Goal: Task Accomplishment & Management: Use online tool/utility

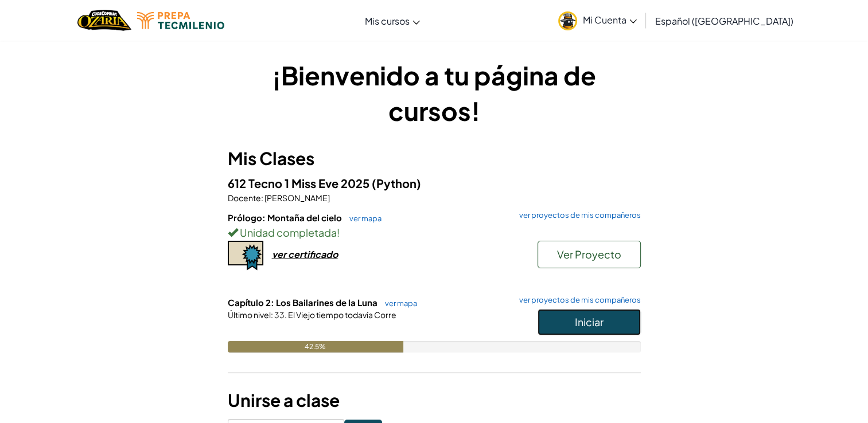
click at [599, 318] on span "Iniciar" at bounding box center [589, 322] width 29 height 13
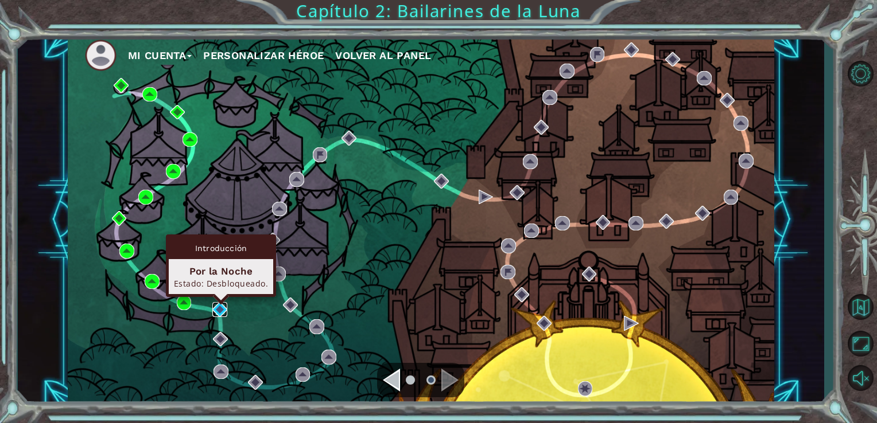
click at [225, 306] on img at bounding box center [219, 309] width 15 height 15
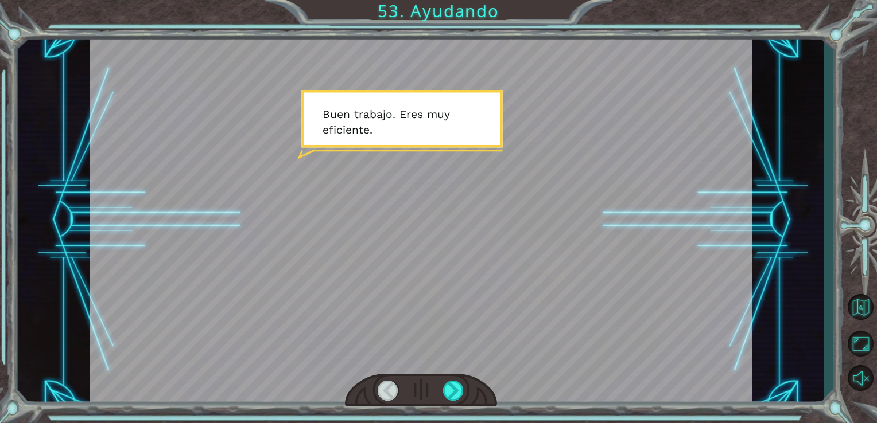
click at [266, 182] on div at bounding box center [420, 220] width 663 height 373
click at [457, 398] on div at bounding box center [453, 391] width 21 height 20
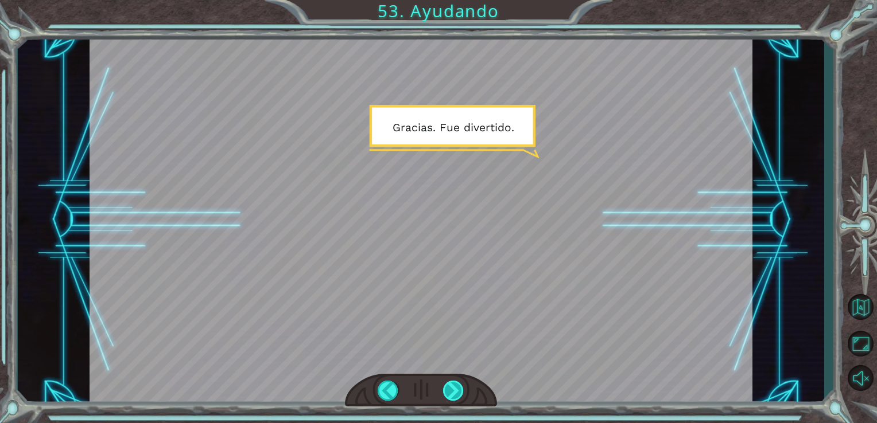
click at [457, 398] on div at bounding box center [453, 391] width 21 height 20
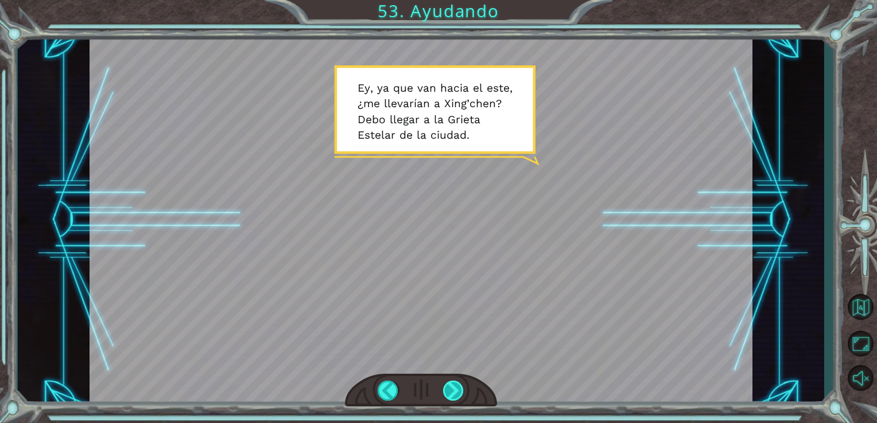
click at [457, 398] on div at bounding box center [453, 391] width 21 height 20
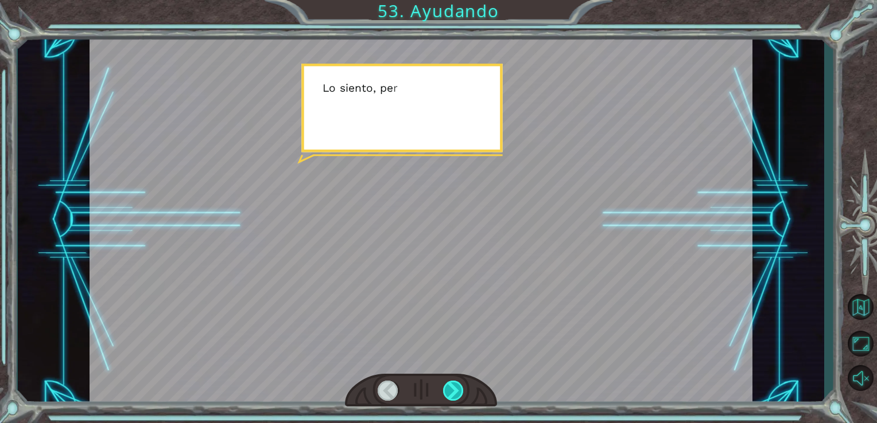
click at [457, 398] on div at bounding box center [453, 391] width 21 height 20
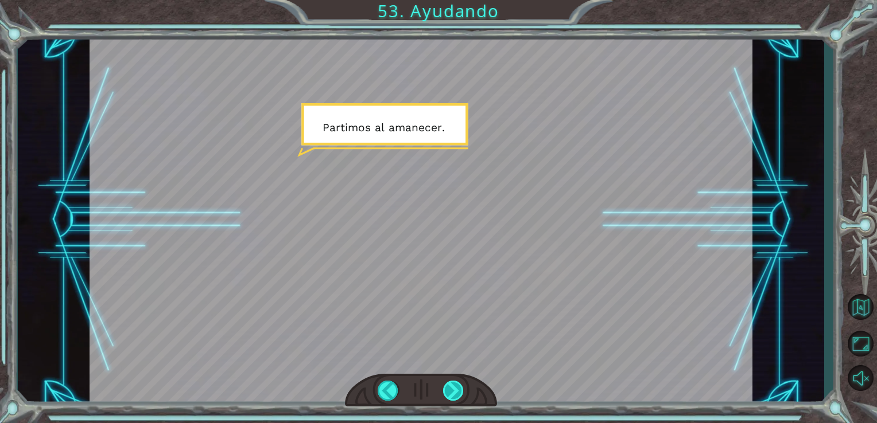
click at [457, 398] on div at bounding box center [453, 391] width 21 height 20
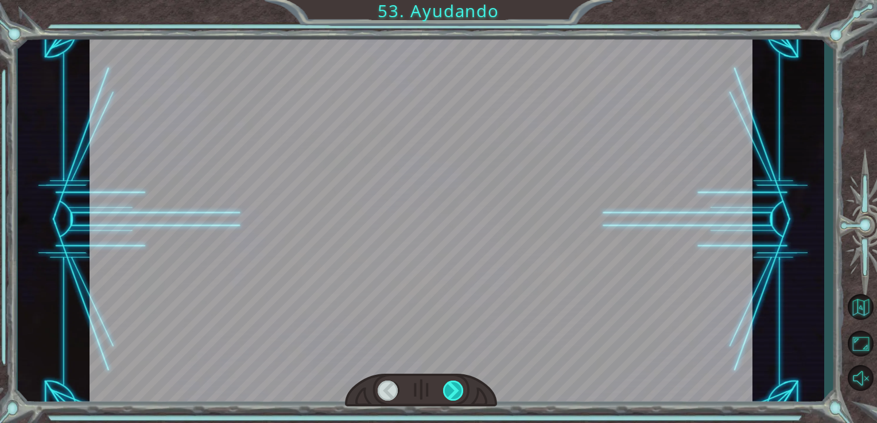
click at [457, 398] on div at bounding box center [453, 391] width 21 height 20
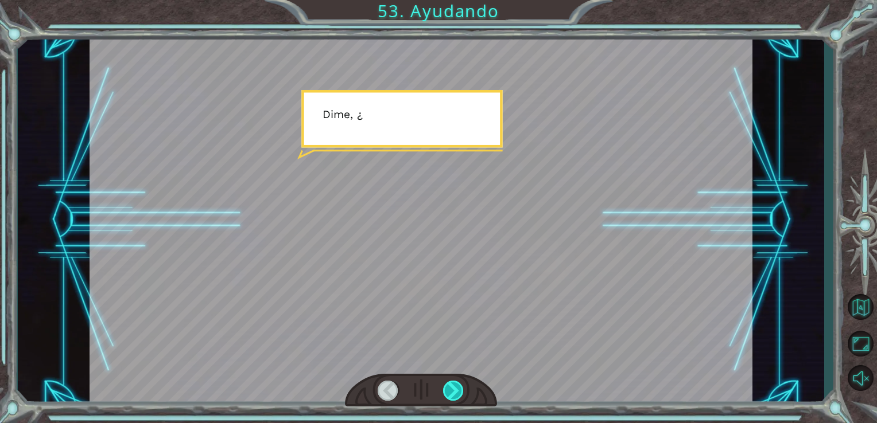
click at [457, 398] on div at bounding box center [453, 391] width 21 height 20
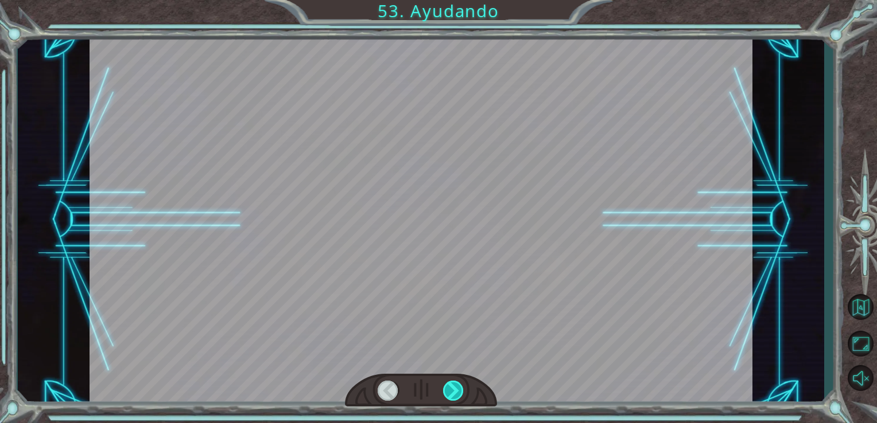
click at [457, 398] on div at bounding box center [453, 391] width 21 height 20
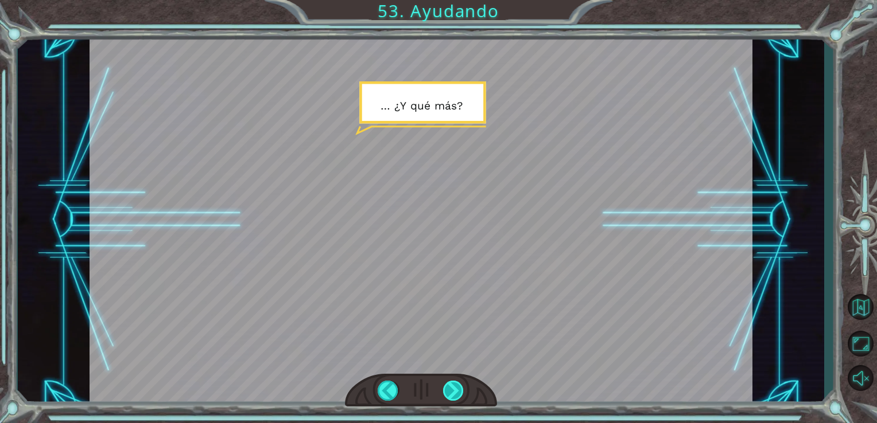
click at [457, 398] on div at bounding box center [453, 391] width 21 height 20
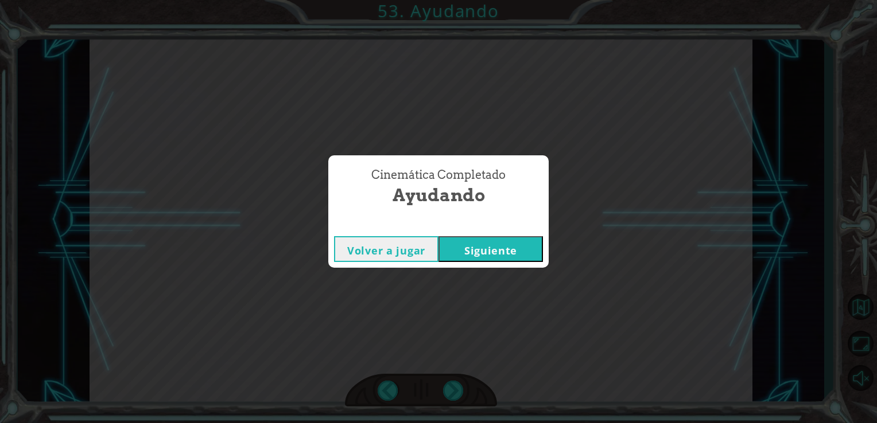
click at [487, 254] on button "Siguiente" at bounding box center [490, 249] width 104 height 26
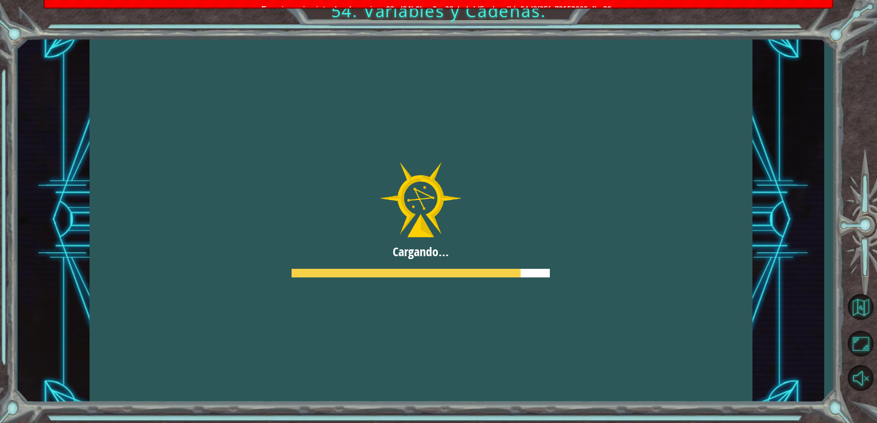
click at [461, 113] on div at bounding box center [420, 220] width 663 height 373
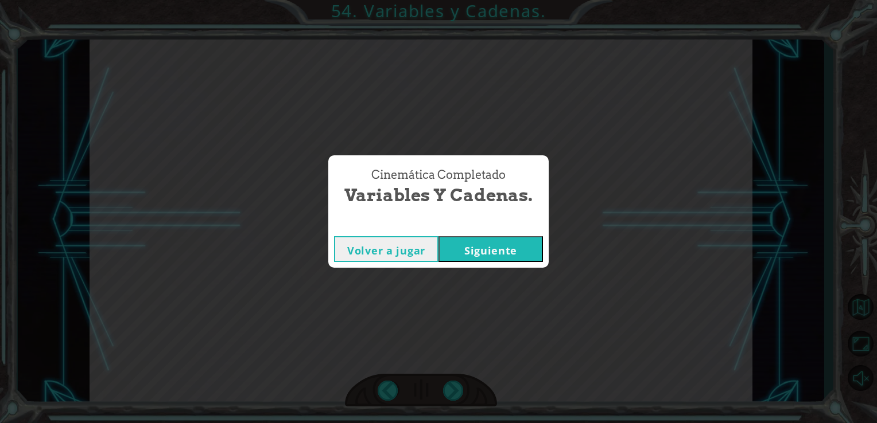
click at [485, 252] on button "Siguiente" at bounding box center [490, 249] width 104 height 26
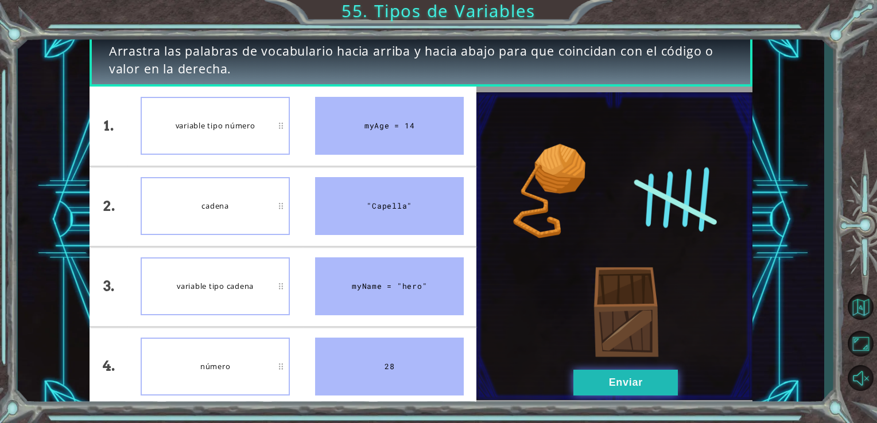
click at [601, 379] on button "Enviar" at bounding box center [625, 383] width 104 height 26
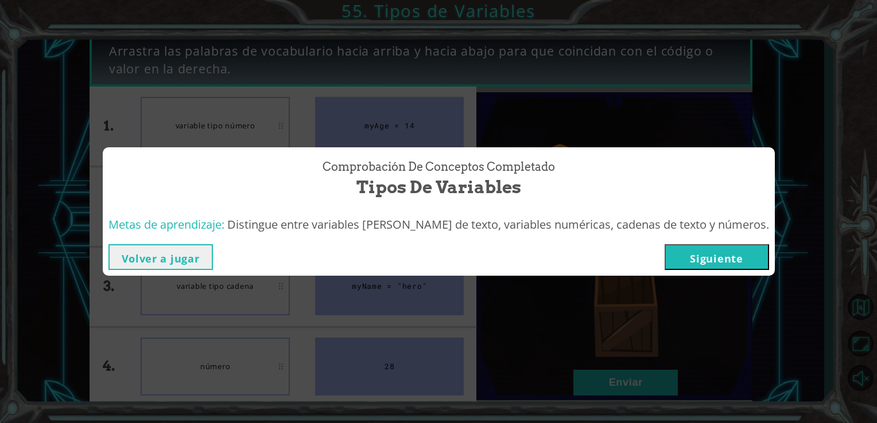
click at [714, 262] on button "Siguiente" at bounding box center [716, 257] width 104 height 26
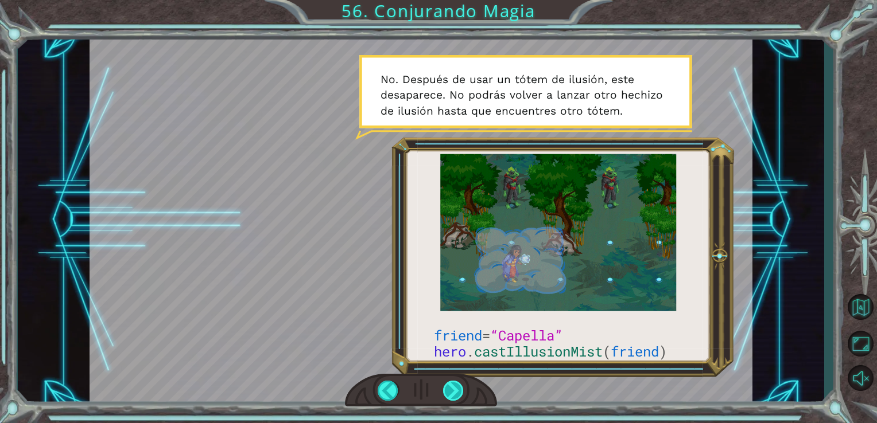
click at [461, 382] on div at bounding box center [453, 391] width 21 height 20
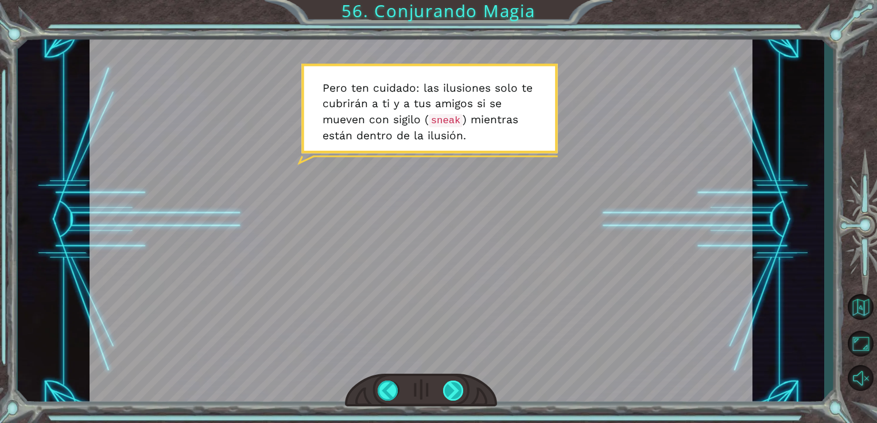
click at [460, 395] on div at bounding box center [453, 391] width 21 height 20
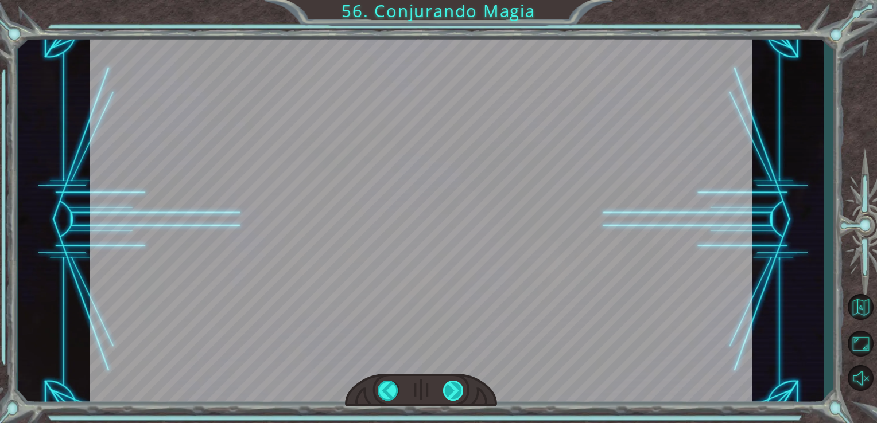
click at [460, 395] on div at bounding box center [453, 391] width 21 height 20
click at [447, 392] on div at bounding box center [453, 391] width 21 height 20
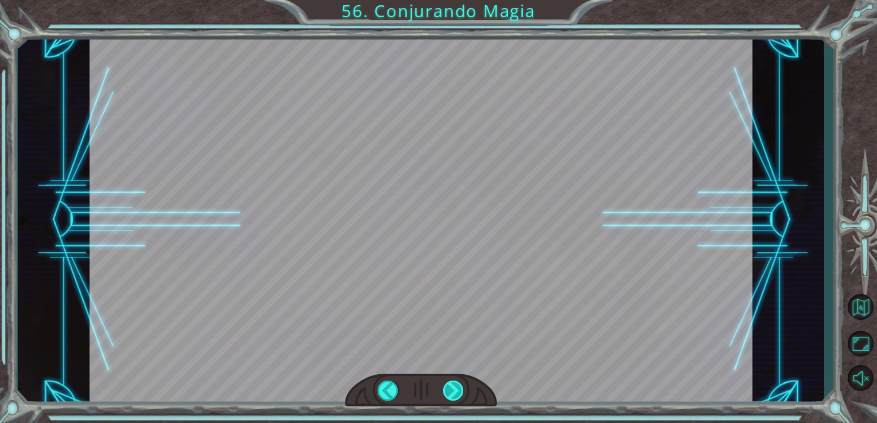
click at [447, 392] on div at bounding box center [453, 391] width 21 height 20
click at [447, 0] on div "friend = “Capella” hero . castIllusionMist ( friend ) ¡ A h í e s t á s ! ¡ N e…" at bounding box center [438, 0] width 877 height 0
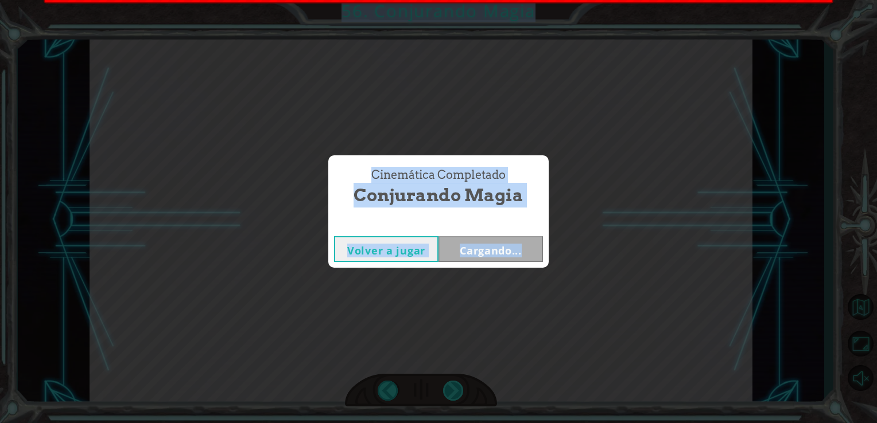
click at [447, 392] on div "Cinemática Completado Conjurando Magia Volver a jugar Cargando..." at bounding box center [438, 211] width 877 height 423
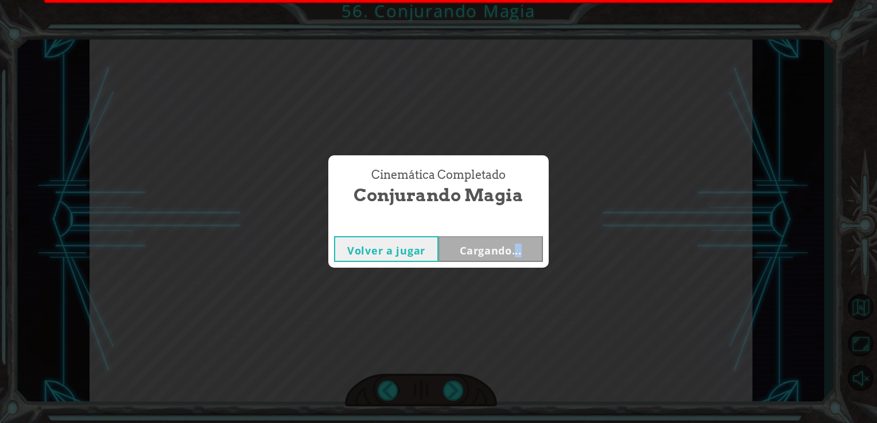
click at [447, 392] on div "Cinemática Completado Conjurando Magia Volver a jugar Cargando..." at bounding box center [438, 211] width 877 height 423
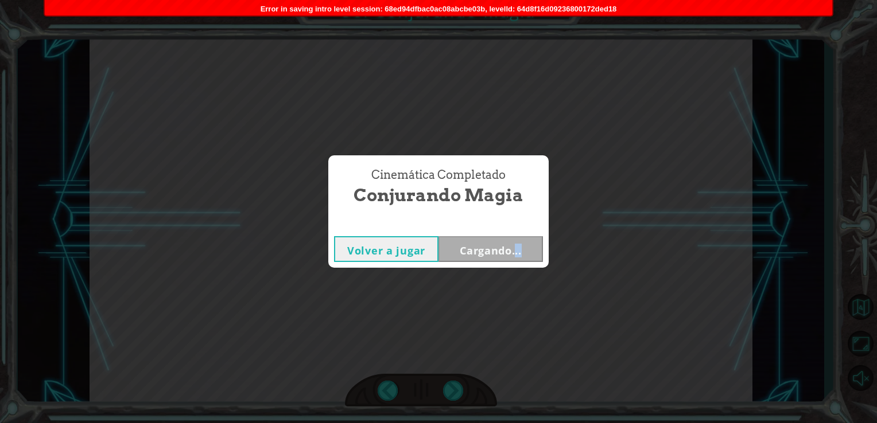
click at [447, 392] on div "Cinemática Completado Conjurando Magia Volver a jugar Cargando..." at bounding box center [438, 211] width 877 height 423
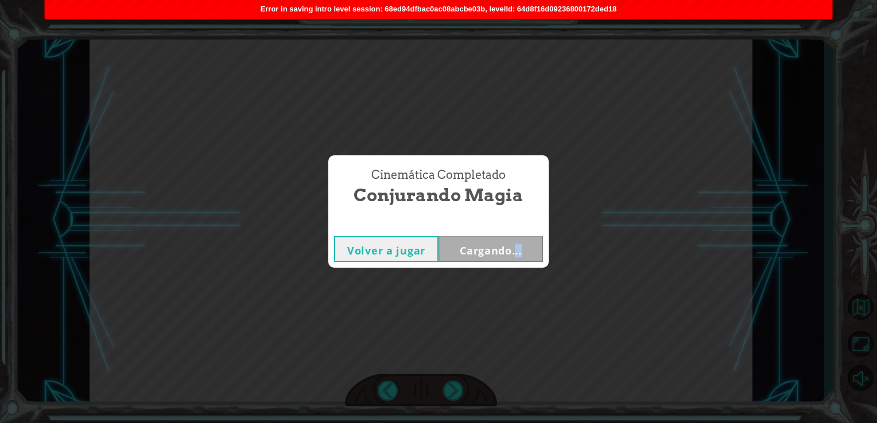
click at [447, 392] on div "Cinemática Completado Conjurando Magia Volver a jugar Cargando..." at bounding box center [438, 211] width 877 height 423
drag, startPoint x: 447, startPoint y: 392, endPoint x: 550, endPoint y: 263, distance: 164.1
click at [550, 263] on div "Cinemática Completado Conjurando Magia Volver a jugar Siguiente" at bounding box center [438, 211] width 877 height 423
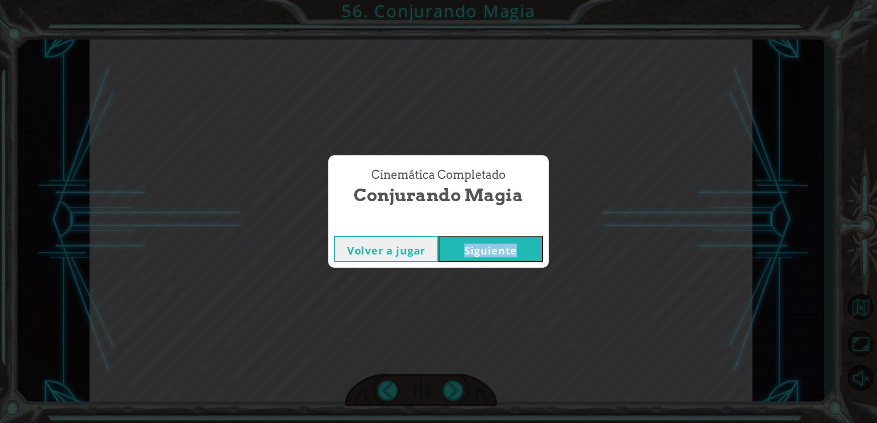
click at [507, 239] on button "Siguiente" at bounding box center [490, 249] width 104 height 26
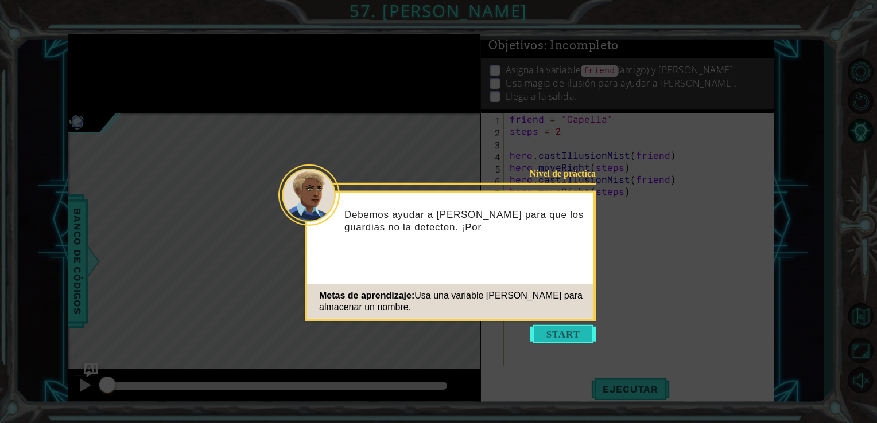
click at [565, 335] on button "Start" at bounding box center [562, 334] width 65 height 18
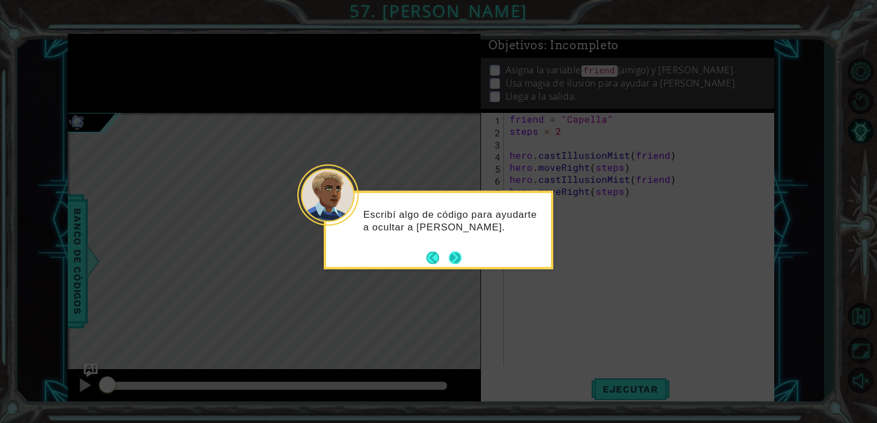
click at [450, 257] on button "Next" at bounding box center [455, 258] width 14 height 14
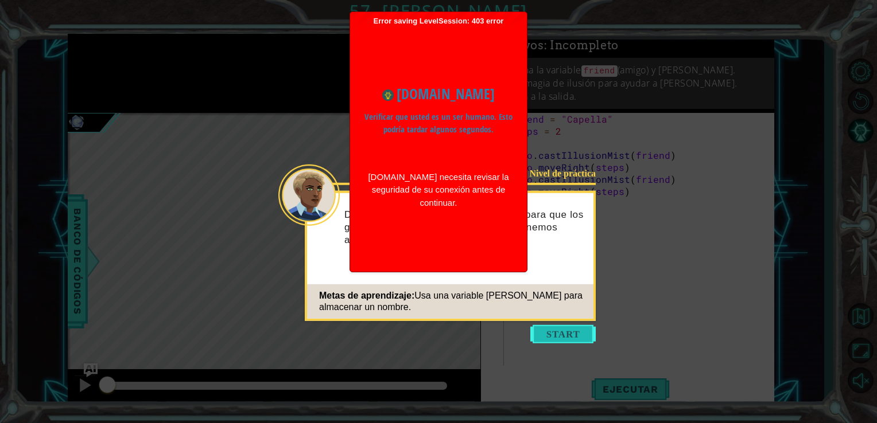
click at [553, 339] on button "Start" at bounding box center [562, 334] width 65 height 18
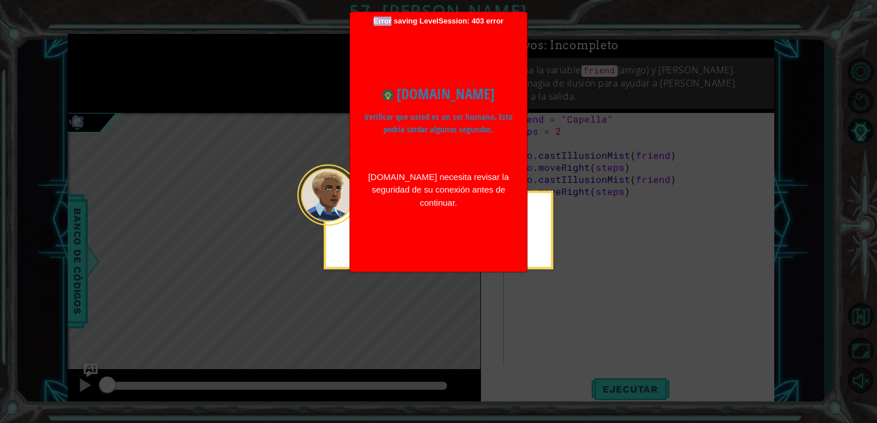
click at [554, 339] on icon at bounding box center [438, 211] width 877 height 423
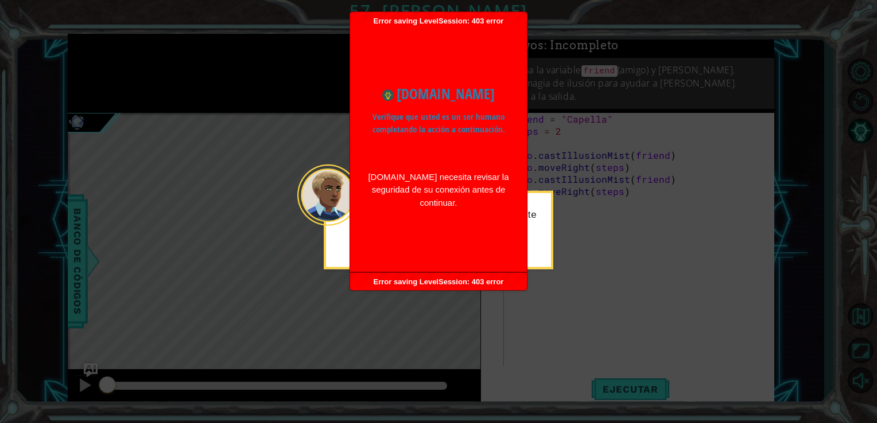
click at [554, 339] on icon at bounding box center [438, 211] width 877 height 423
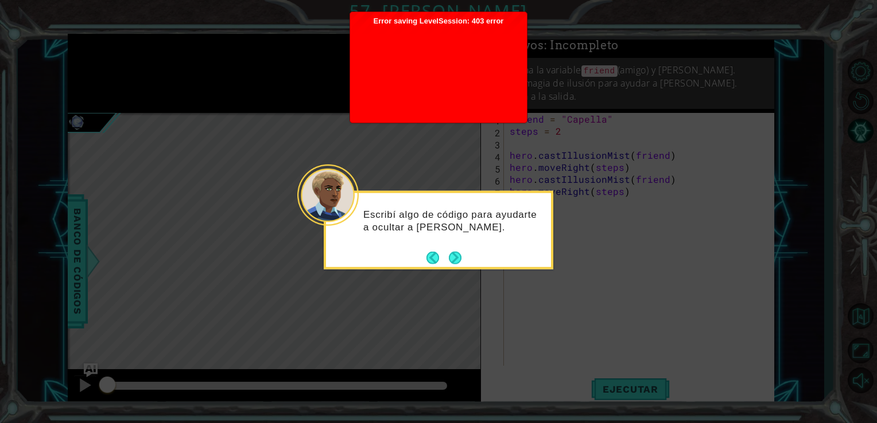
click at [392, 38] on div at bounding box center [438, 72] width 165 height 92
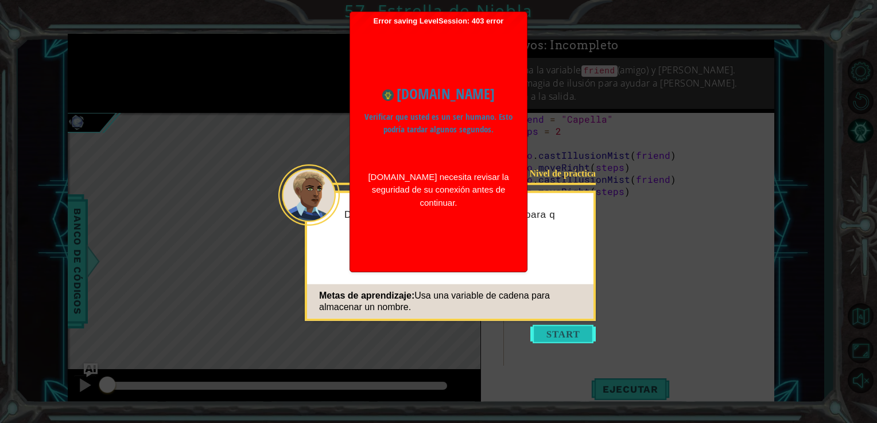
click at [553, 334] on button "Start" at bounding box center [562, 334] width 65 height 18
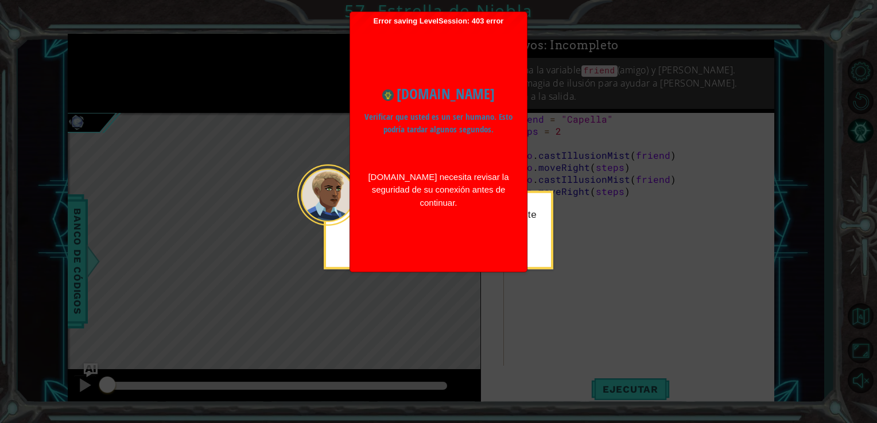
click at [861, 371] on icon at bounding box center [438, 211] width 877 height 423
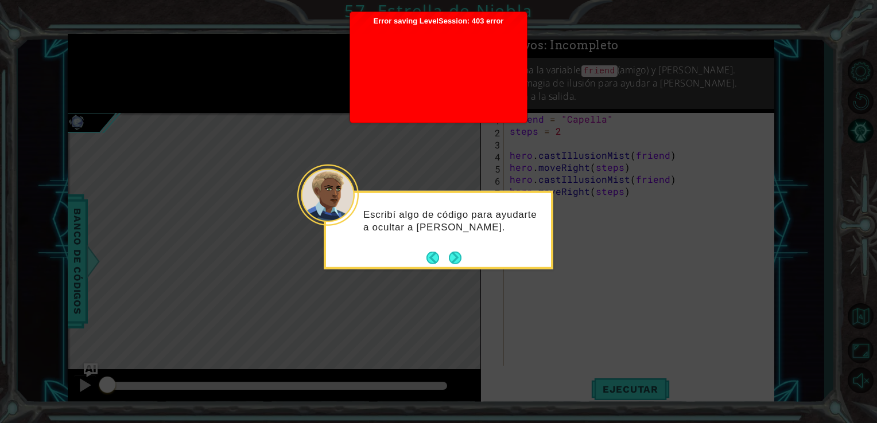
click at [568, 327] on icon at bounding box center [438, 211] width 877 height 423
click at [459, 254] on button "Next" at bounding box center [455, 258] width 21 height 21
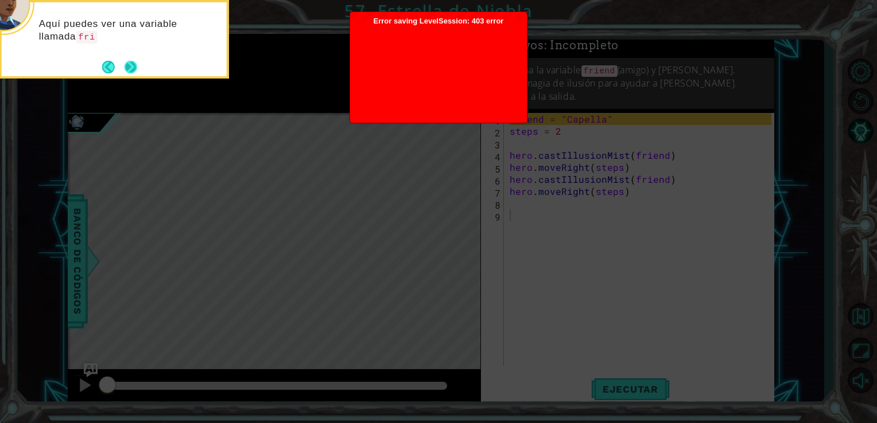
click at [133, 69] on button "Next" at bounding box center [131, 67] width 16 height 16
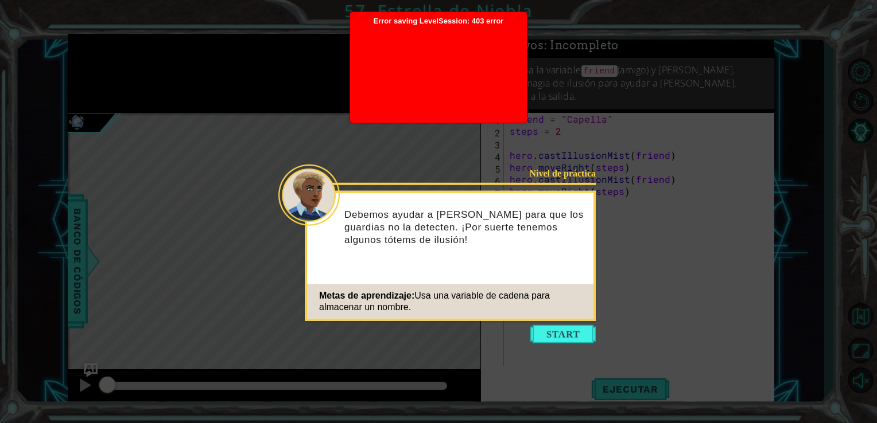
click at [552, 198] on div "Debemos ayudar a Capella para que los guardias no la detecten. ¡Por suerte tene…" at bounding box center [450, 232] width 286 height 71
click at [546, 330] on button "Start" at bounding box center [562, 334] width 65 height 18
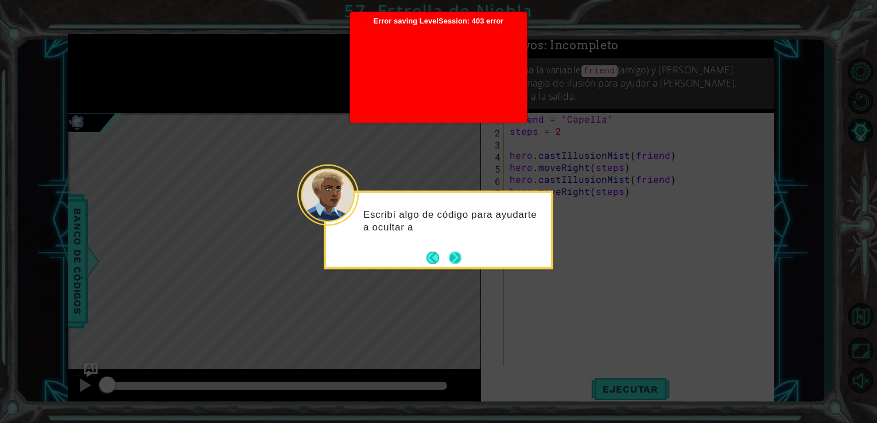
click at [456, 260] on button "Next" at bounding box center [455, 257] width 13 height 13
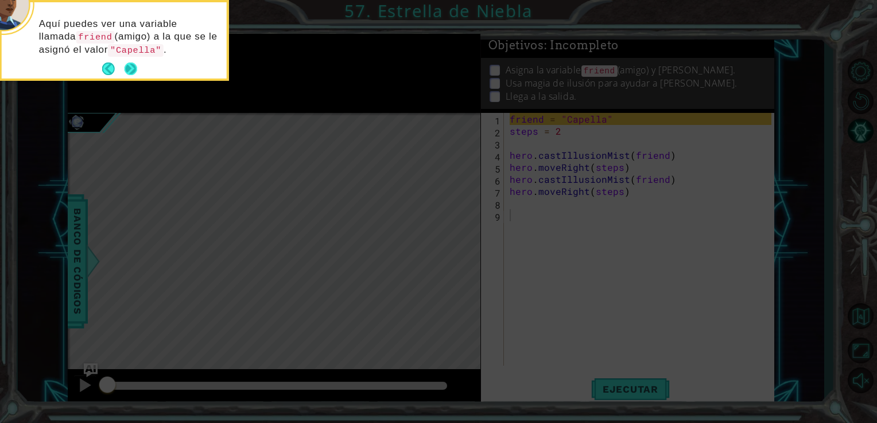
click at [131, 68] on button "Next" at bounding box center [130, 69] width 14 height 14
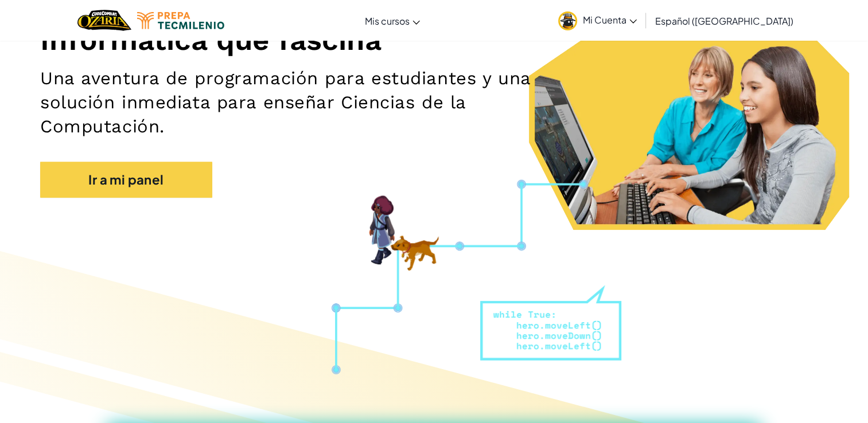
scroll to position [173, 0]
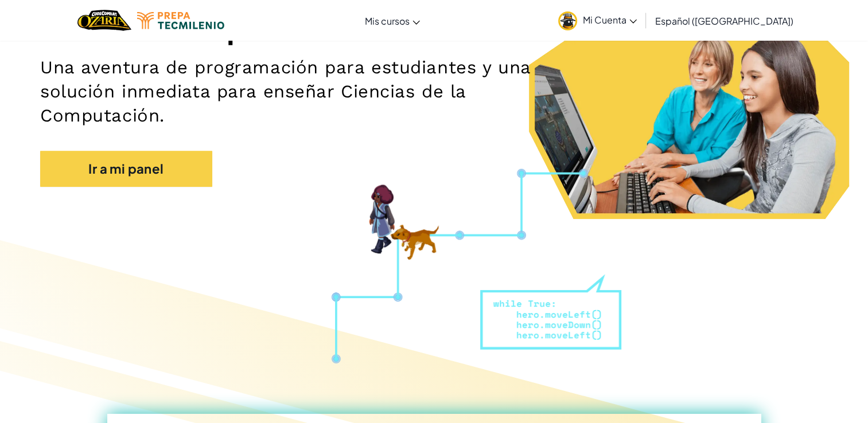
click at [117, 227] on div at bounding box center [434, 422] width 868 height 391
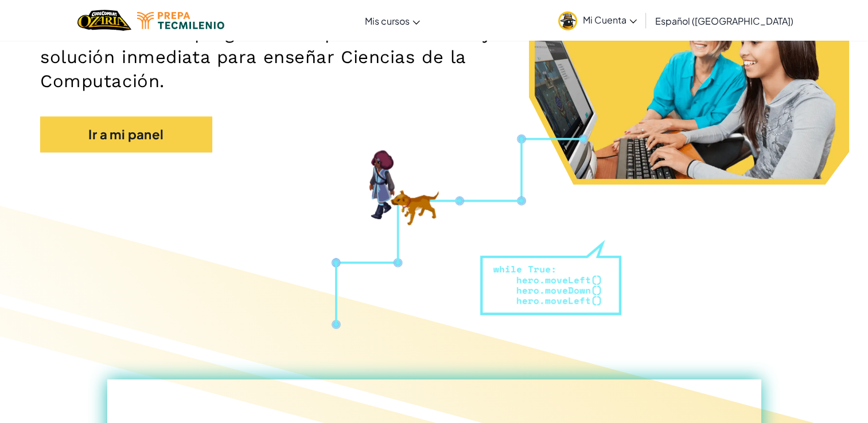
scroll to position [210, 0]
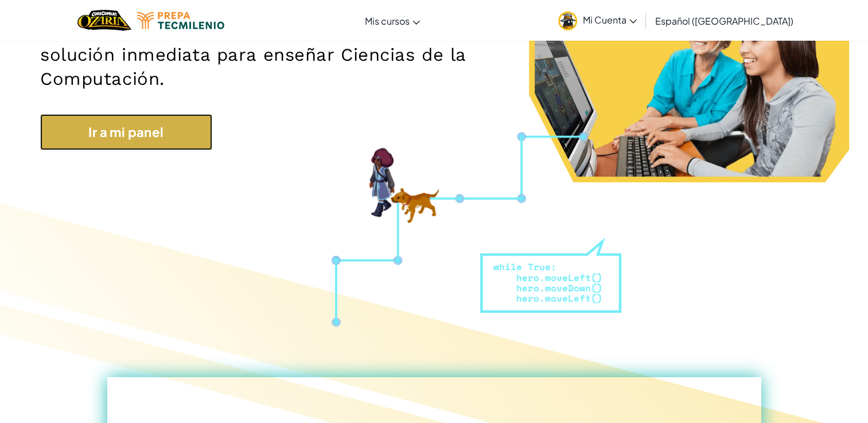
click at [174, 137] on link "Ir a mi panel" at bounding box center [126, 132] width 172 height 36
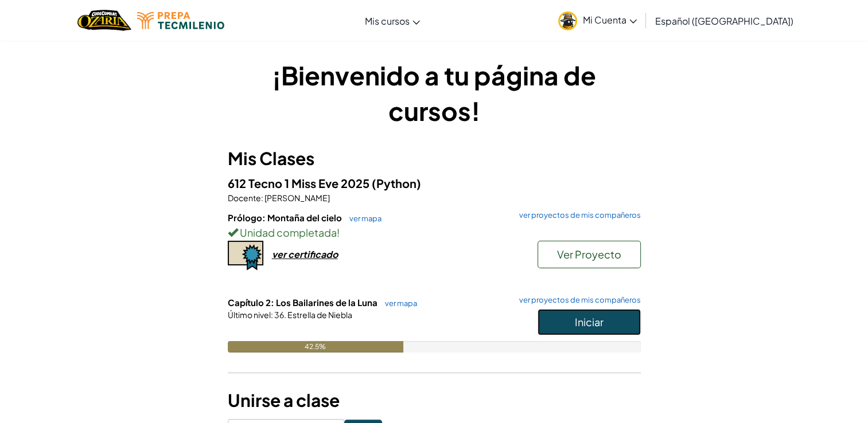
click at [586, 322] on span "Iniciar" at bounding box center [589, 322] width 29 height 13
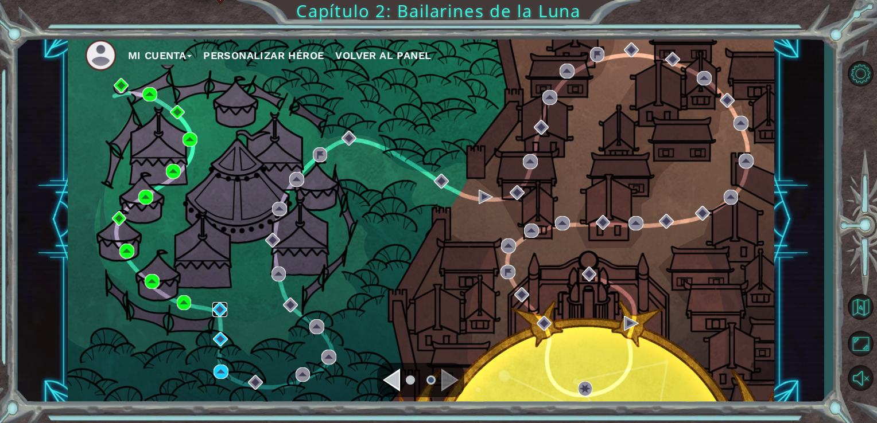
click at [223, 310] on img at bounding box center [219, 309] width 15 height 15
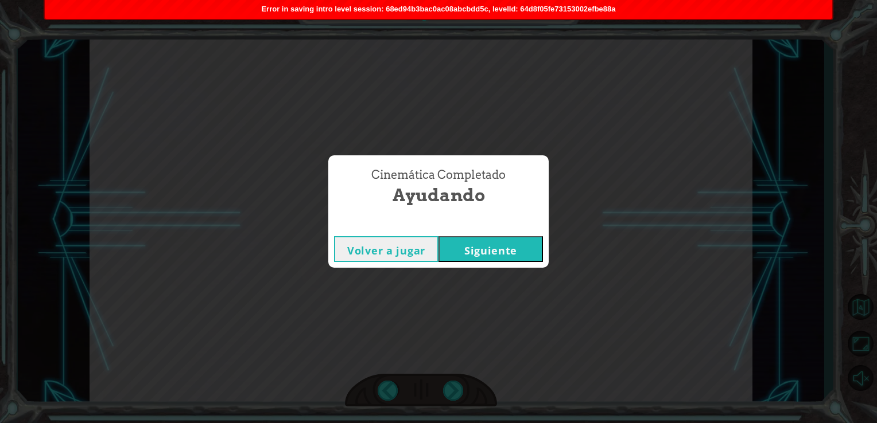
click at [491, 242] on button "Siguiente" at bounding box center [490, 249] width 104 height 26
click at [473, 249] on button "Siguiente" at bounding box center [490, 249] width 104 height 26
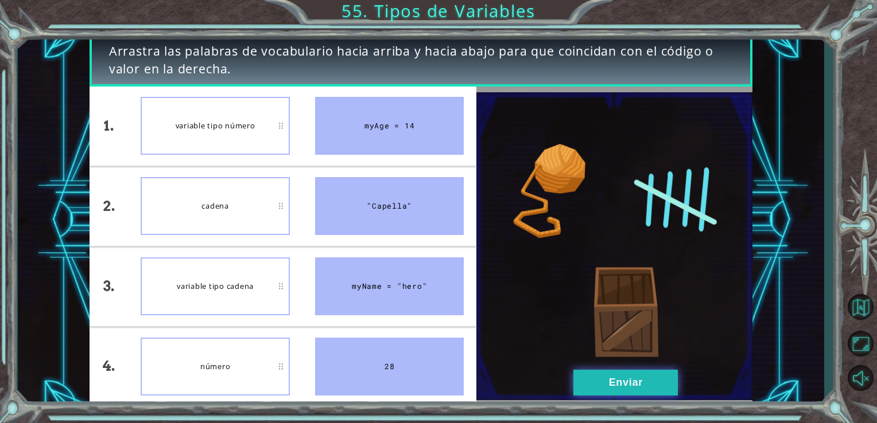
click at [638, 376] on button "Enviar" at bounding box center [625, 383] width 104 height 26
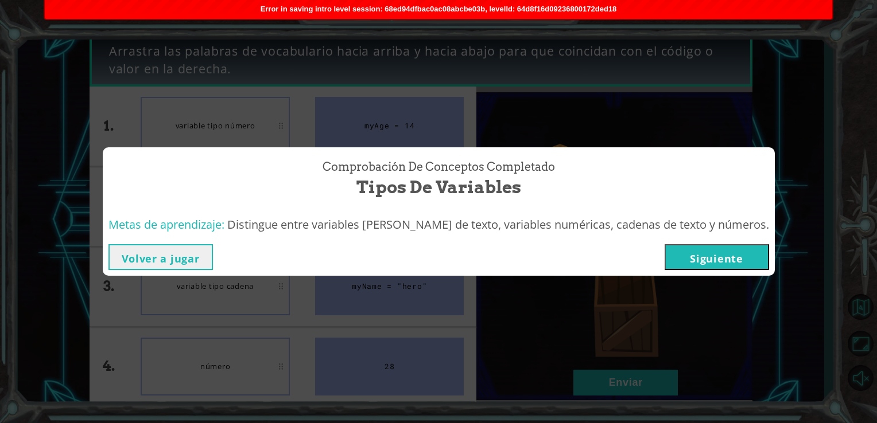
click at [699, 259] on button "Siguiente" at bounding box center [716, 257] width 104 height 26
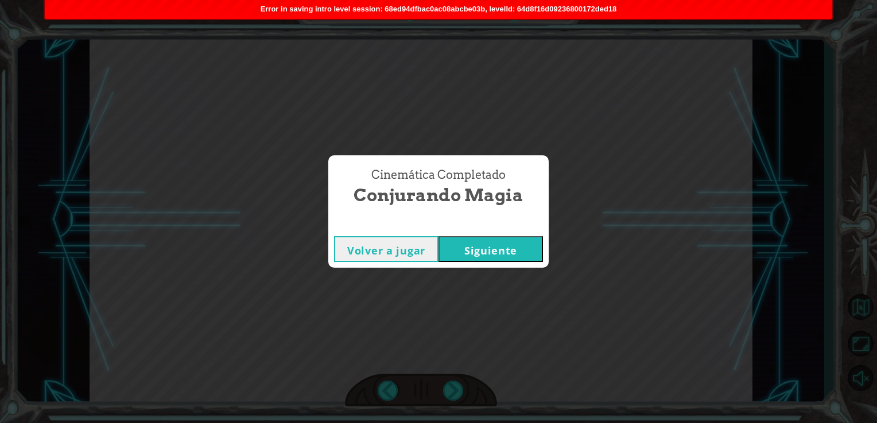
click at [514, 247] on button "Siguiente" at bounding box center [490, 249] width 104 height 26
